Goal: Transaction & Acquisition: Book appointment/travel/reservation

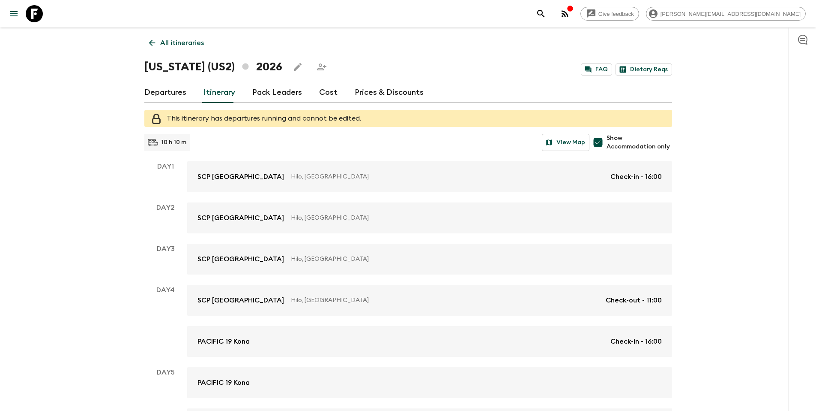
click at [186, 43] on p "All itineraries" at bounding box center [182, 43] width 44 height 10
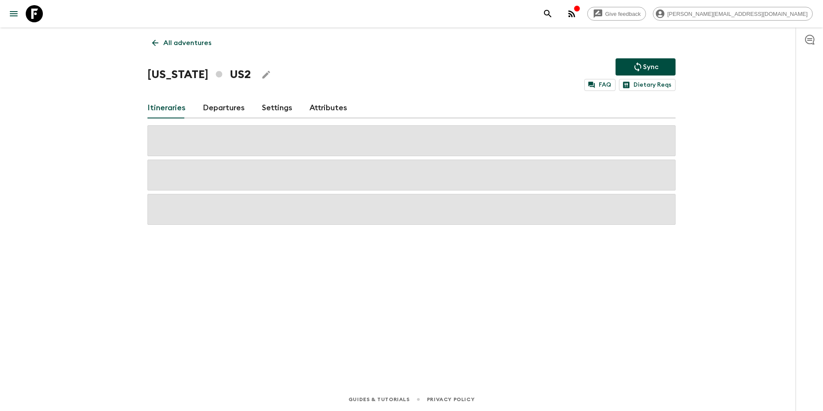
click at [197, 48] on p "All adventures" at bounding box center [187, 43] width 48 height 10
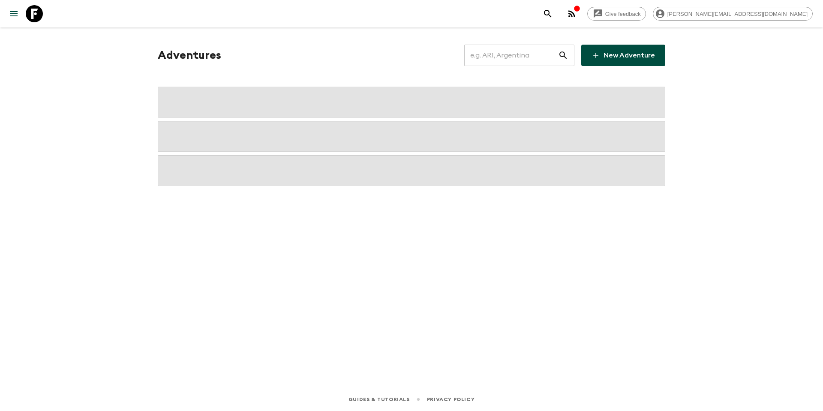
click at [510, 57] on input "text" at bounding box center [511, 55] width 94 height 24
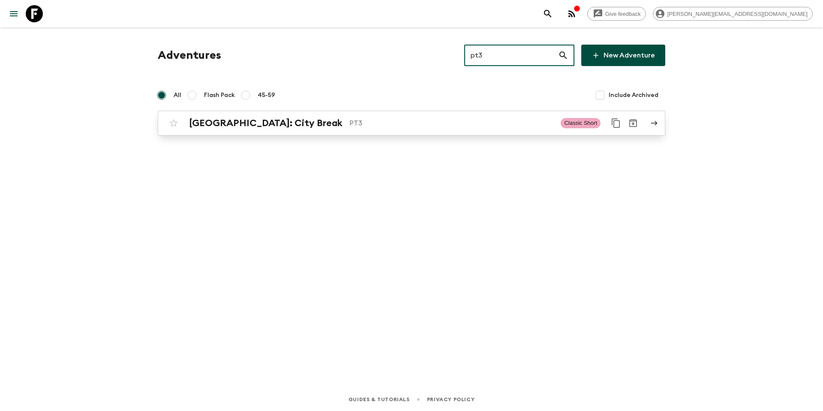
type input "pt3"
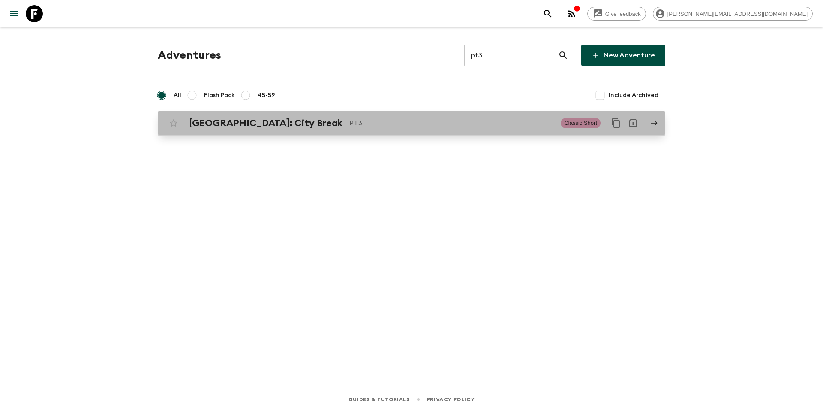
click at [349, 123] on p "PT3" at bounding box center [451, 123] width 204 height 10
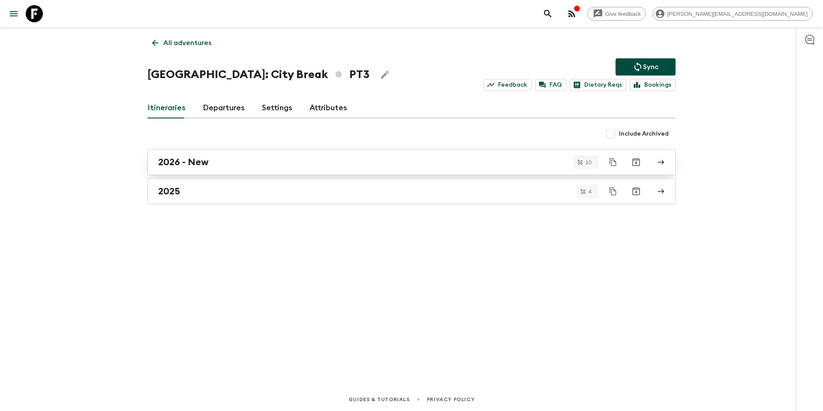
click at [225, 163] on div "2026 - New" at bounding box center [403, 161] width 490 height 11
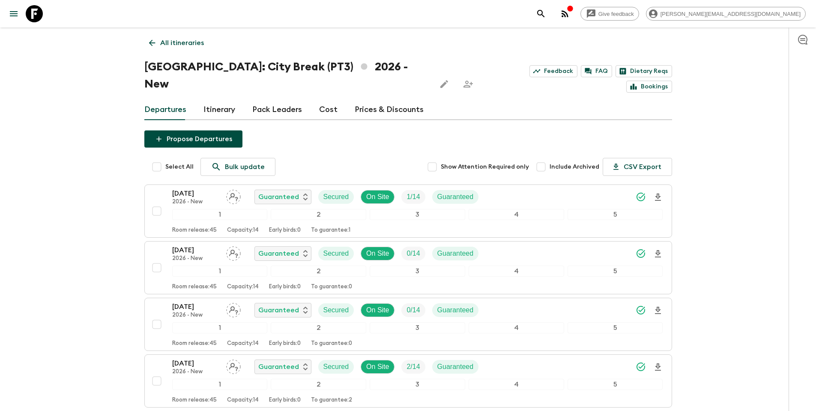
click at [323, 99] on link "Cost" at bounding box center [328, 109] width 18 height 21
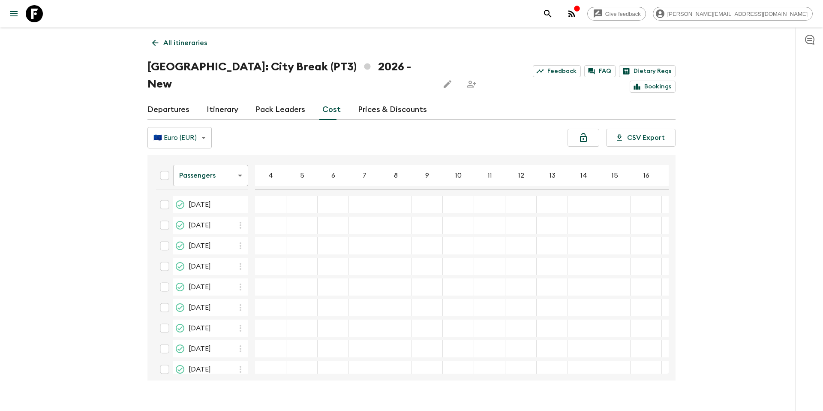
click at [177, 99] on link "Departures" at bounding box center [168, 109] width 42 height 21
